Goal: Information Seeking & Learning: Learn about a topic

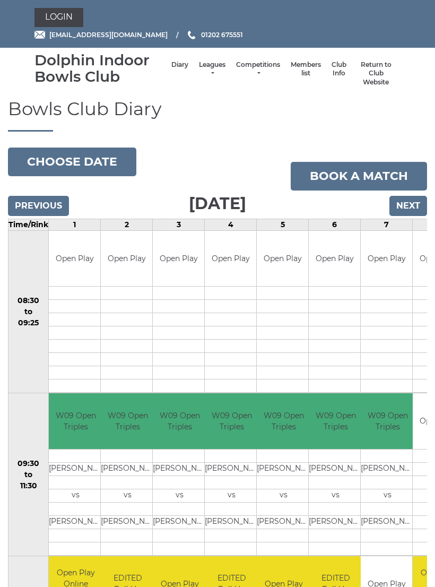
click at [208, 70] on link "Leagues" at bounding box center [212, 69] width 27 height 18
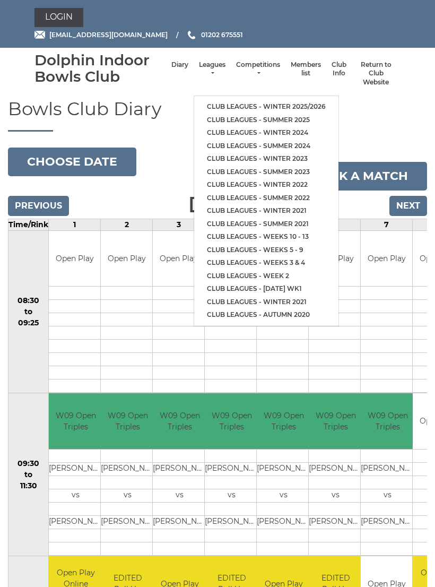
click at [315, 100] on link "Club leagues - Winter 2025/2026" at bounding box center [266, 106] width 144 height 13
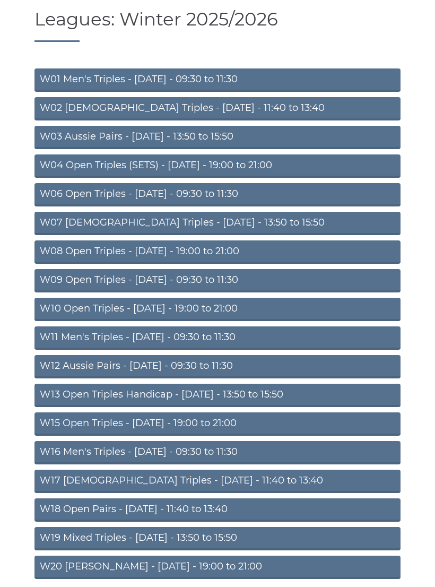
scroll to position [89, 0]
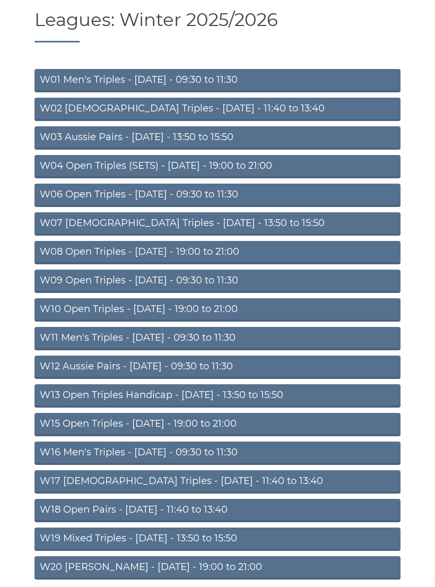
click at [259, 305] on link "W10 Open Triples - [DATE] - 19:00 to 21:00" at bounding box center [217, 309] width 366 height 23
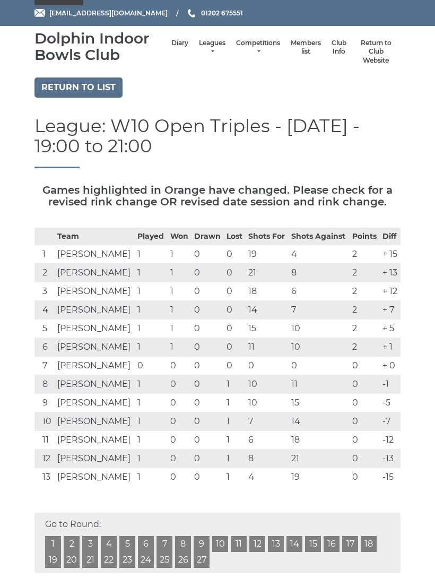
scroll to position [24, 0]
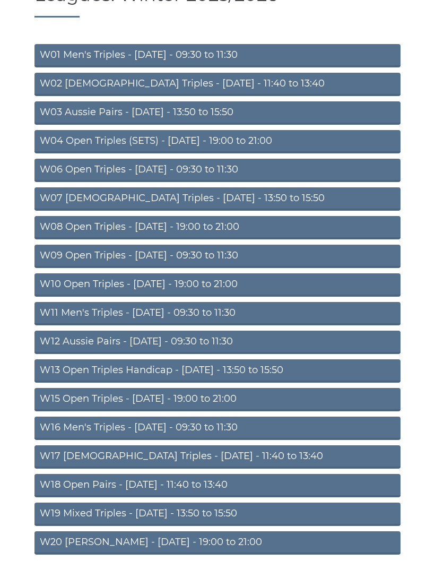
scroll to position [116, 0]
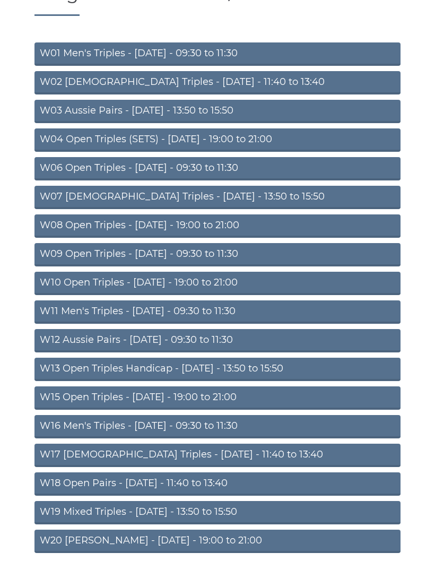
click at [252, 395] on link "W15 Open Triples - [DATE] - 19:00 to 21:00" at bounding box center [217, 397] width 366 height 23
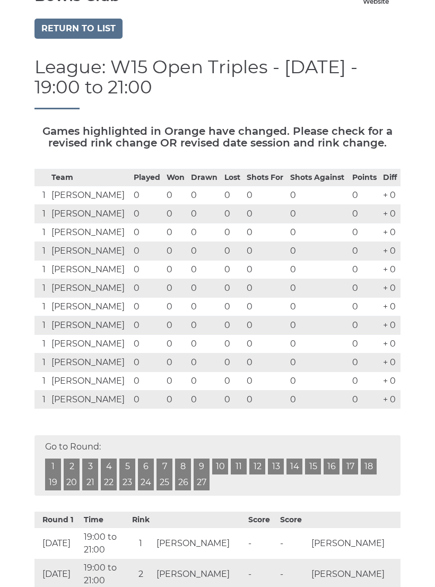
scroll to position [65, 0]
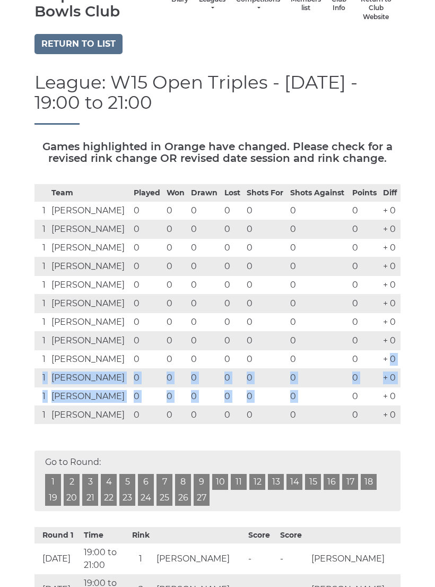
click at [361, 456] on div "Go to Round: 1 2 3 4 5 6 7 8 9 10 11 12 13 14 15 16 17 18 19 20 21 22 23 24 25 …" at bounding box center [217, 480] width 366 height 60
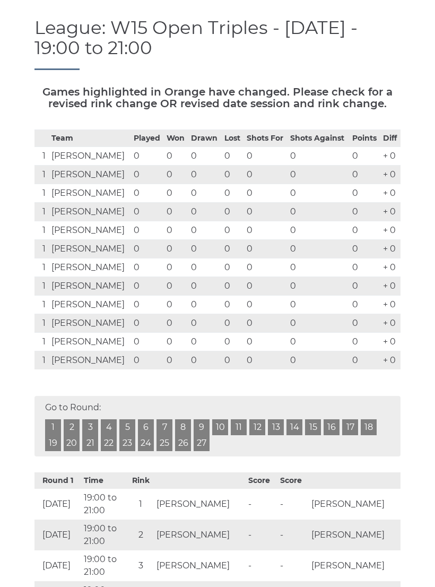
scroll to position [119, 0]
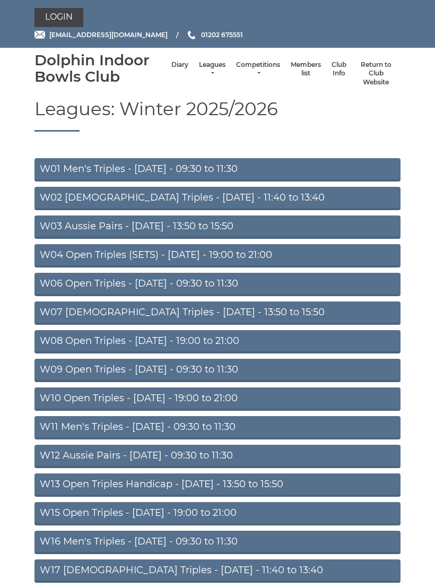
scroll to position [132, 0]
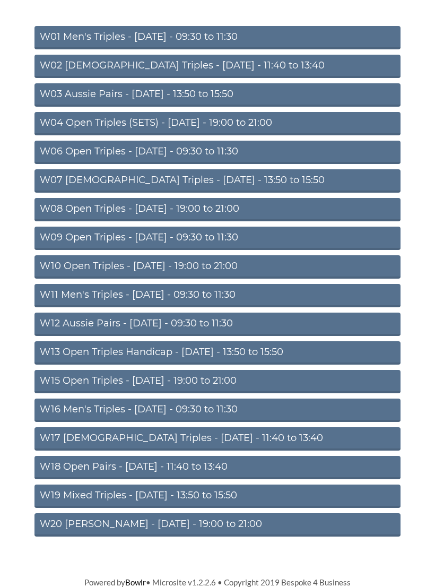
click at [348, 413] on link "W16 Men's Triples - [DATE] - 09:30 to 11:30" at bounding box center [217, 409] width 366 height 23
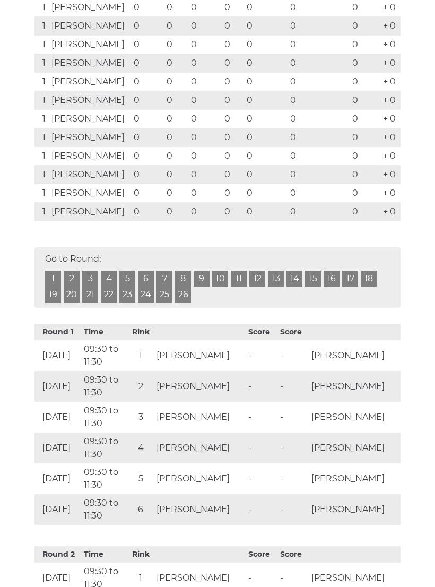
scroll to position [285, 0]
